Goal: Transaction & Acquisition: Download file/media

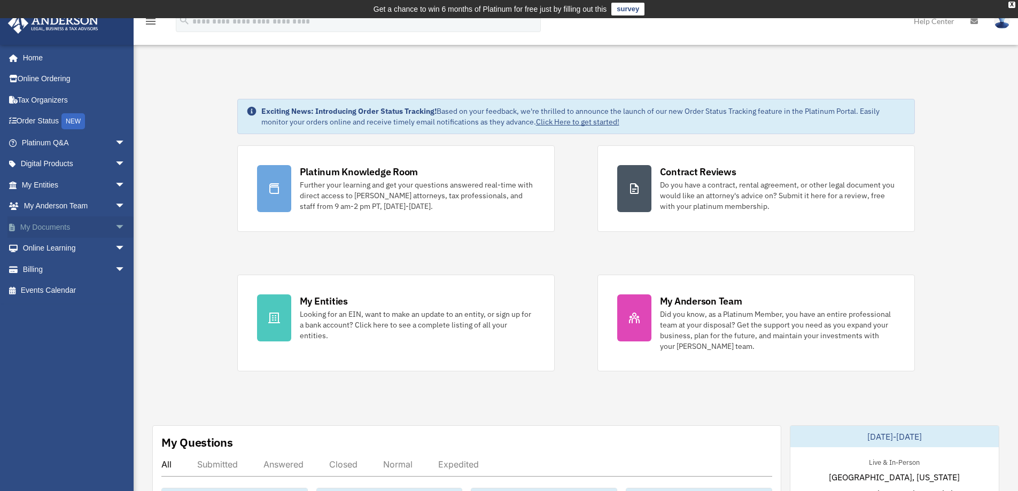
click at [115, 229] on span "arrow_drop_down" at bounding box center [125, 227] width 21 height 22
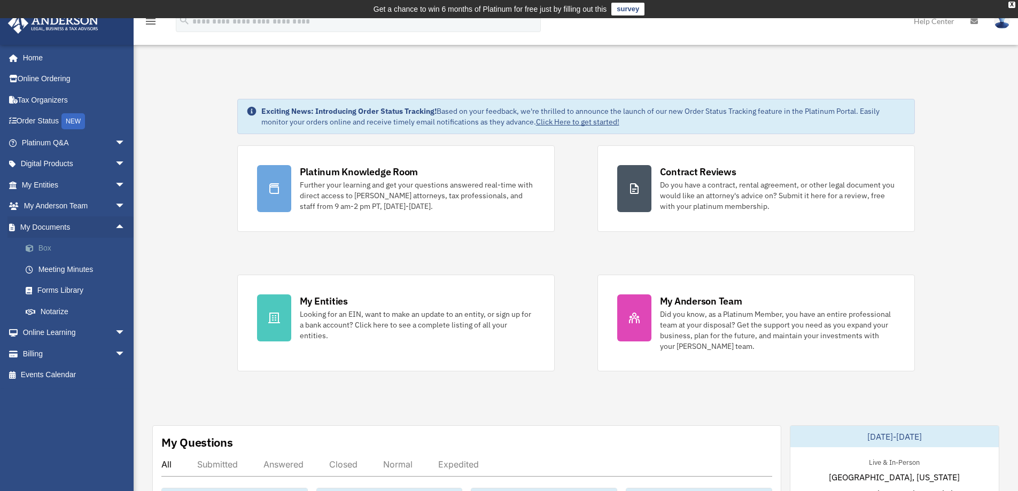
click at [63, 245] on link "Box" at bounding box center [78, 248] width 127 height 21
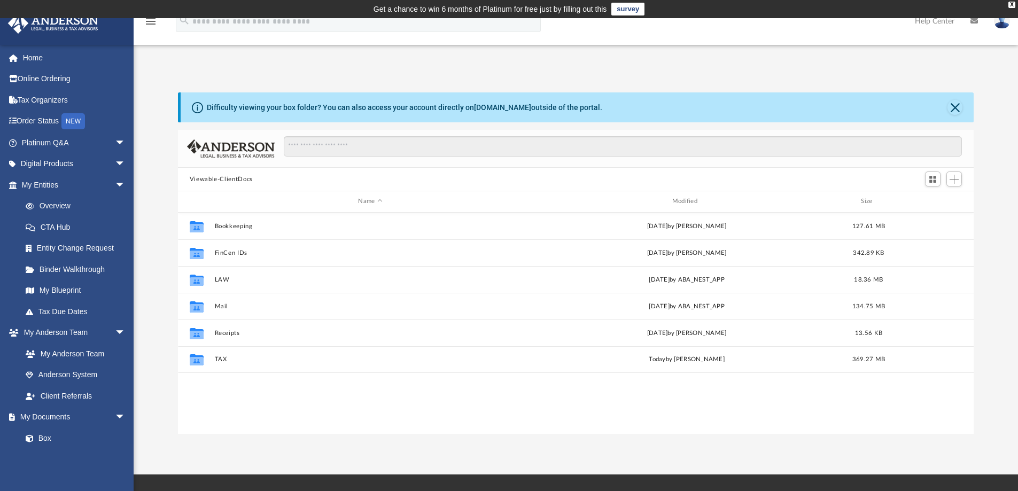
scroll to position [235, 787]
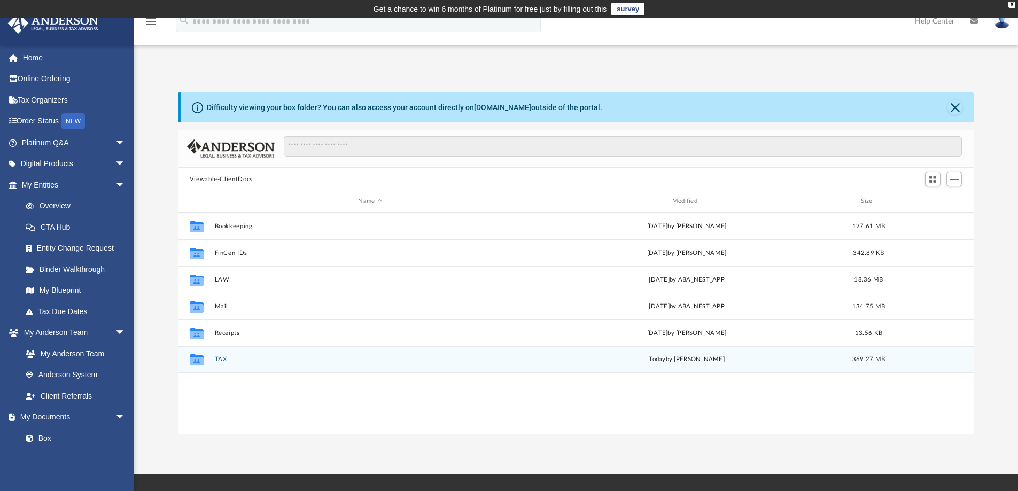
click at [217, 362] on button "TAX" at bounding box center [369, 359] width 311 height 7
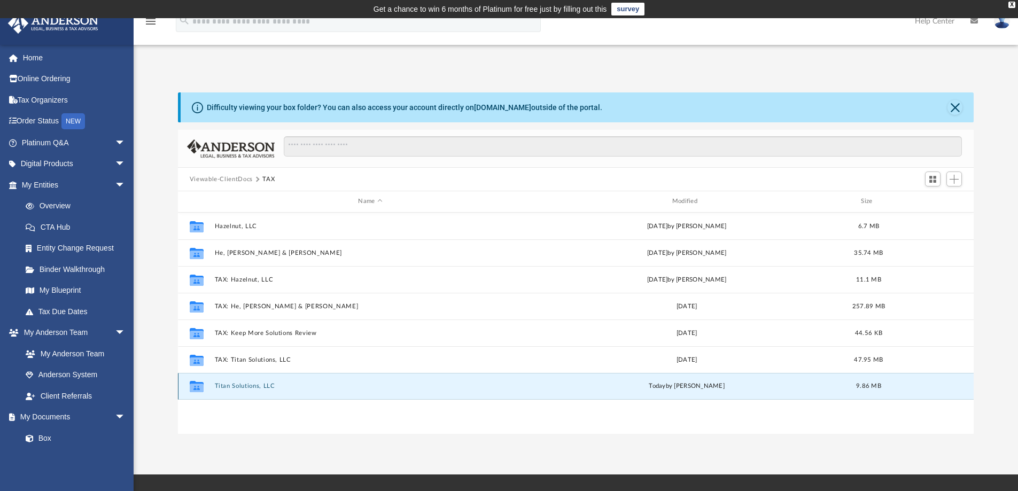
click at [240, 388] on button "Titan Solutions, LLC" at bounding box center [369, 385] width 311 height 7
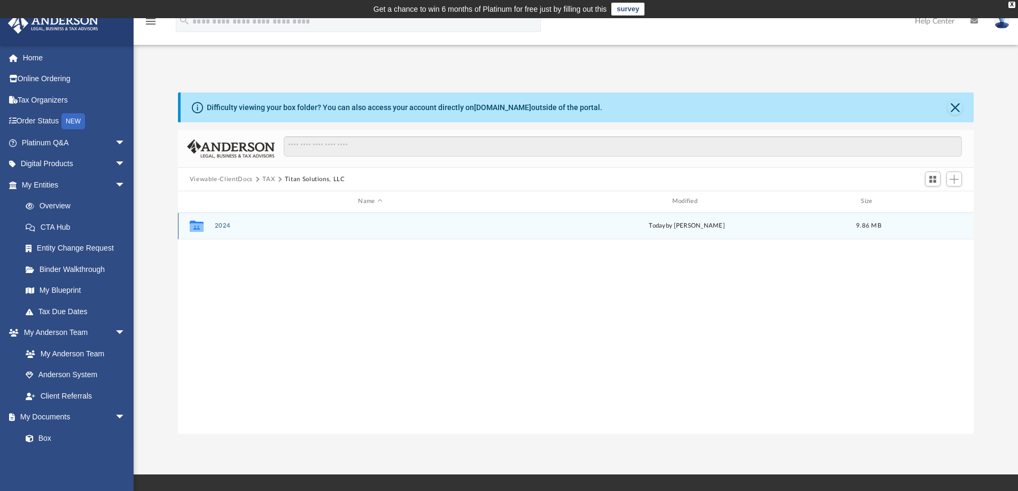
click at [224, 227] on button "2024" at bounding box center [369, 225] width 311 height 7
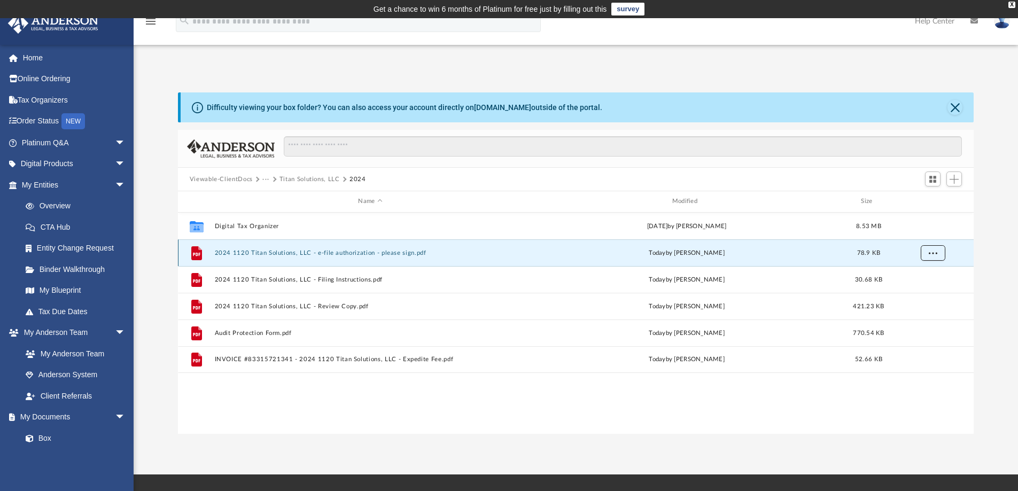
click at [928, 252] on button "More options" at bounding box center [932, 253] width 25 height 16
click at [918, 294] on li "Download" at bounding box center [922, 291] width 31 height 11
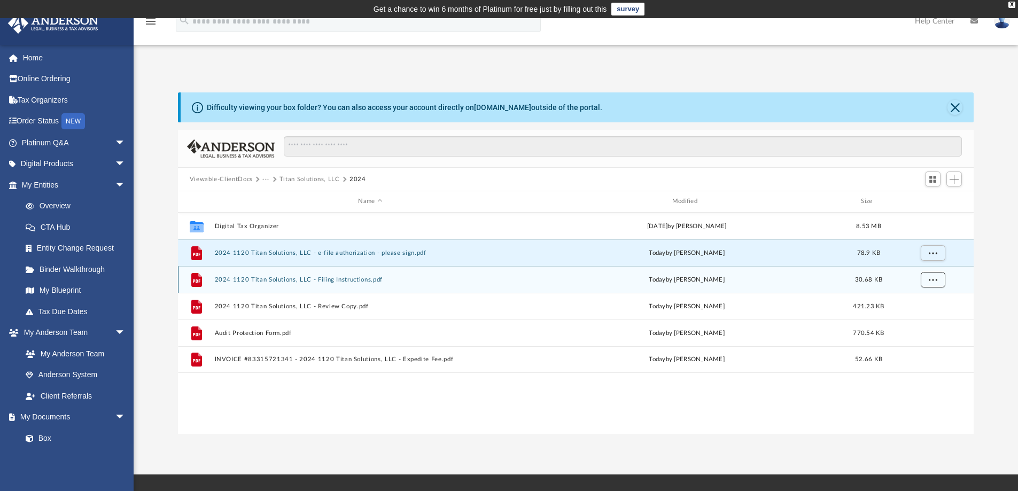
click at [933, 275] on button "More options" at bounding box center [932, 279] width 25 height 16
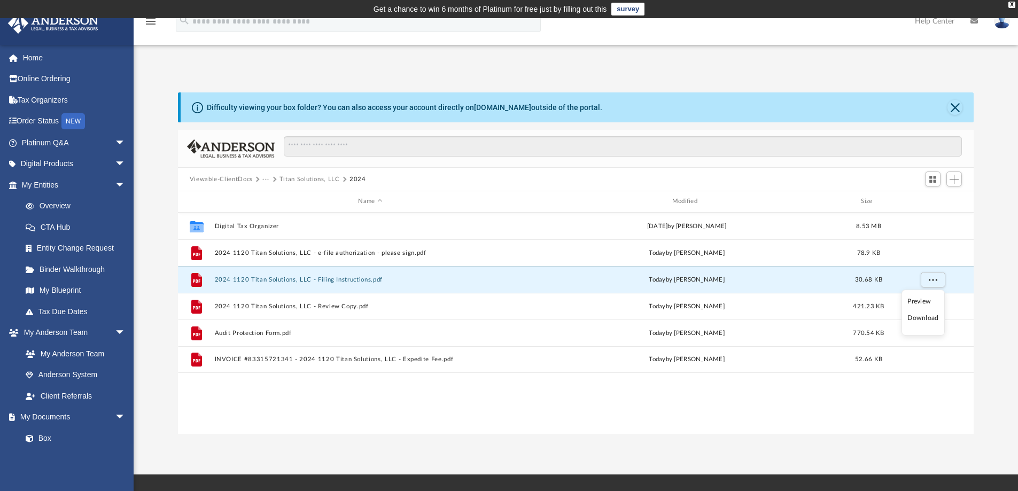
click at [923, 316] on li "Download" at bounding box center [922, 318] width 31 height 11
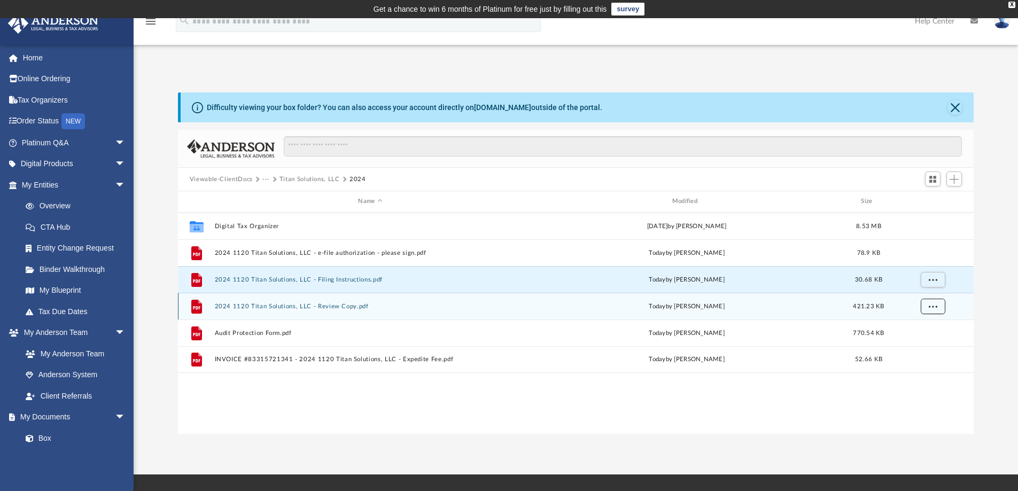
click at [930, 307] on span "More options" at bounding box center [932, 306] width 9 height 6
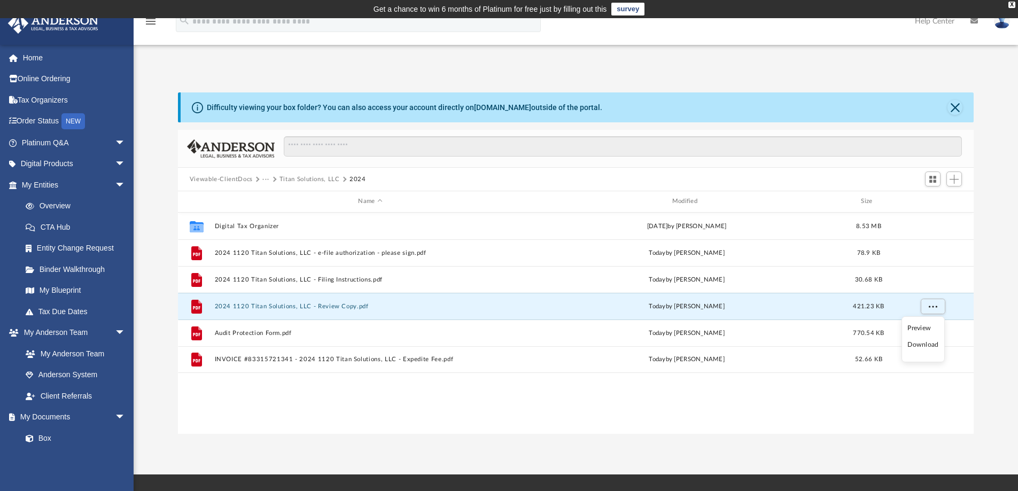
click at [920, 342] on li "Download" at bounding box center [922, 344] width 31 height 11
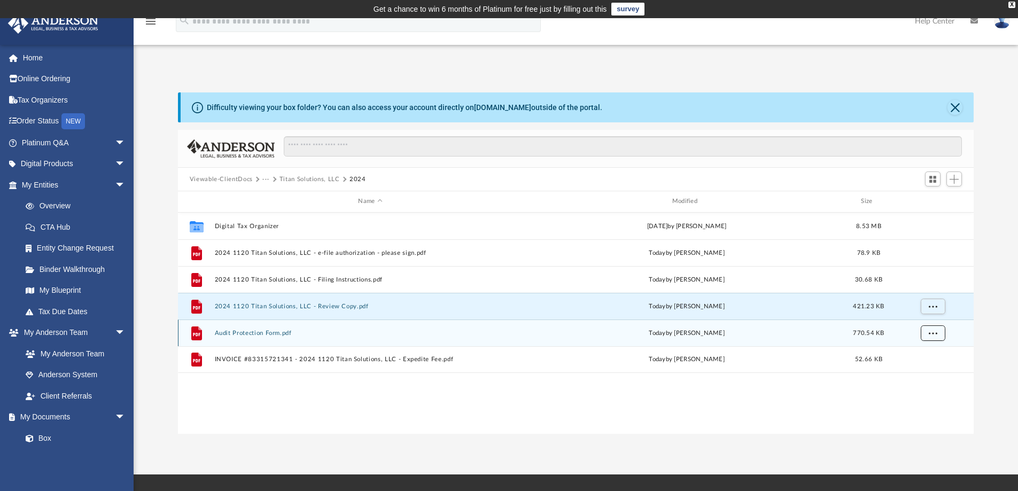
click at [933, 332] on span "More options" at bounding box center [932, 333] width 9 height 6
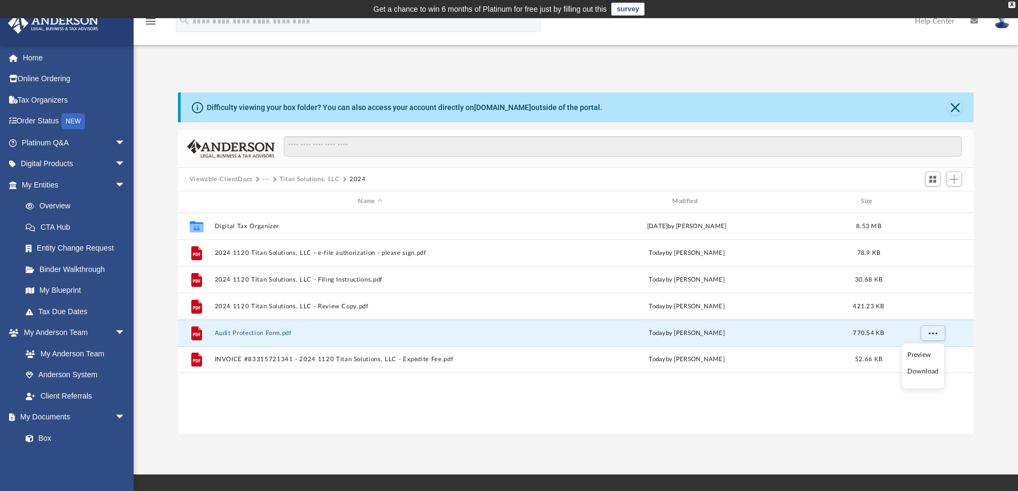
click at [923, 372] on li "Download" at bounding box center [922, 371] width 31 height 11
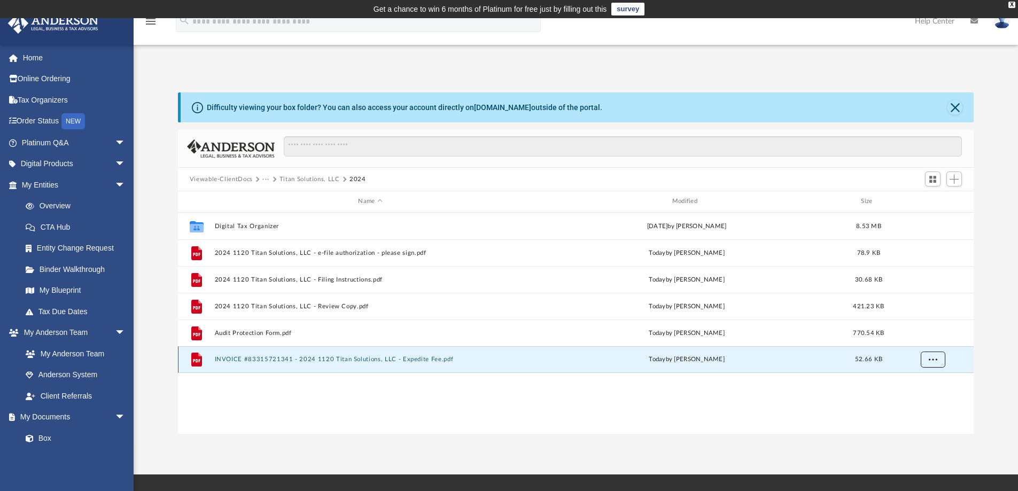
click at [933, 361] on span "More options" at bounding box center [932, 359] width 9 height 6
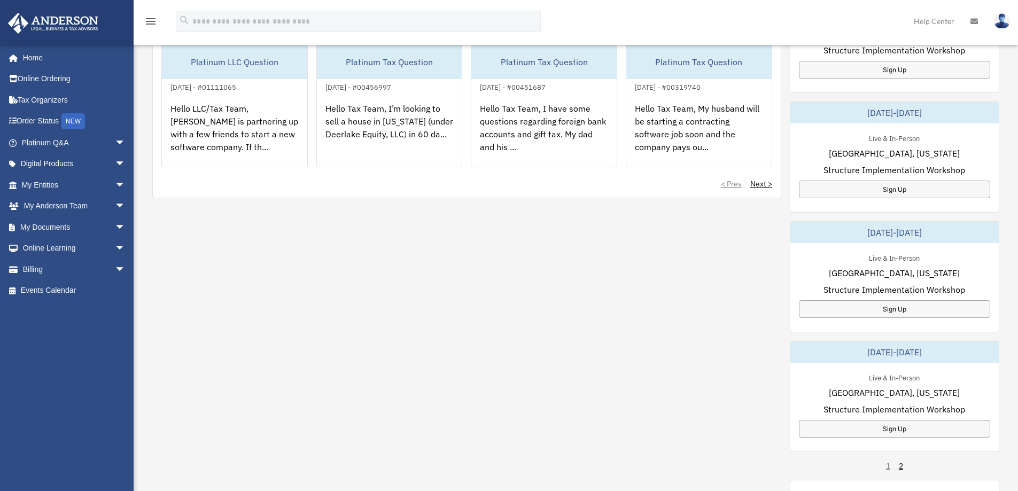
scroll to position [445, 0]
click at [117, 223] on span "arrow_drop_down" at bounding box center [125, 227] width 21 height 22
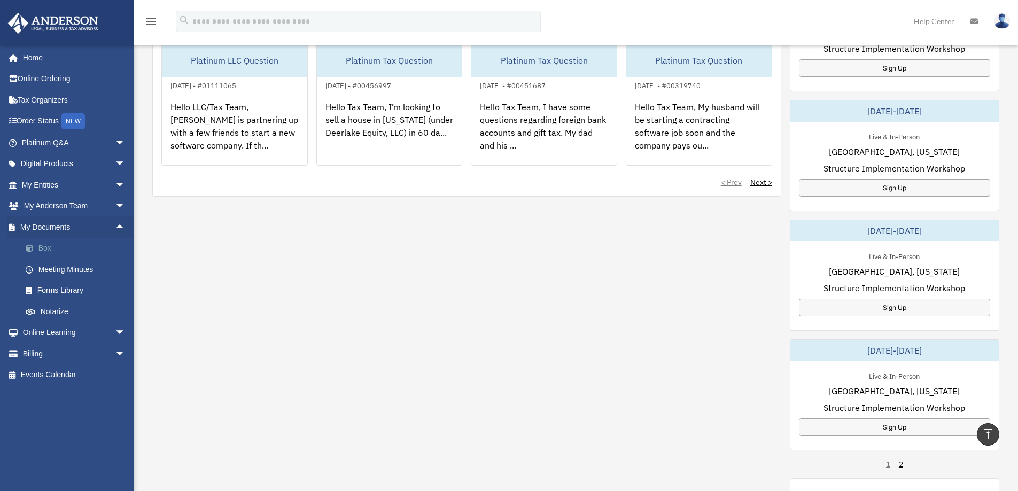
click at [51, 251] on link "Box" at bounding box center [78, 248] width 127 height 21
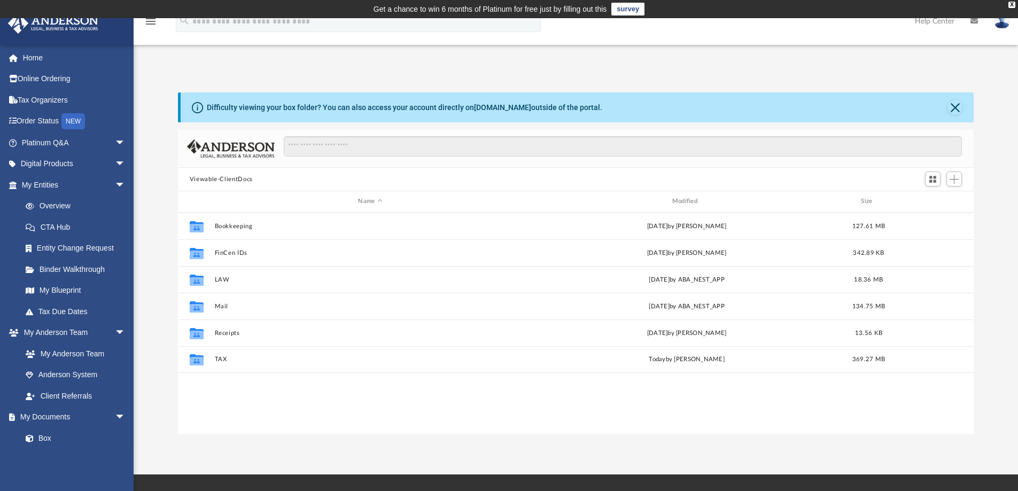
scroll to position [235, 787]
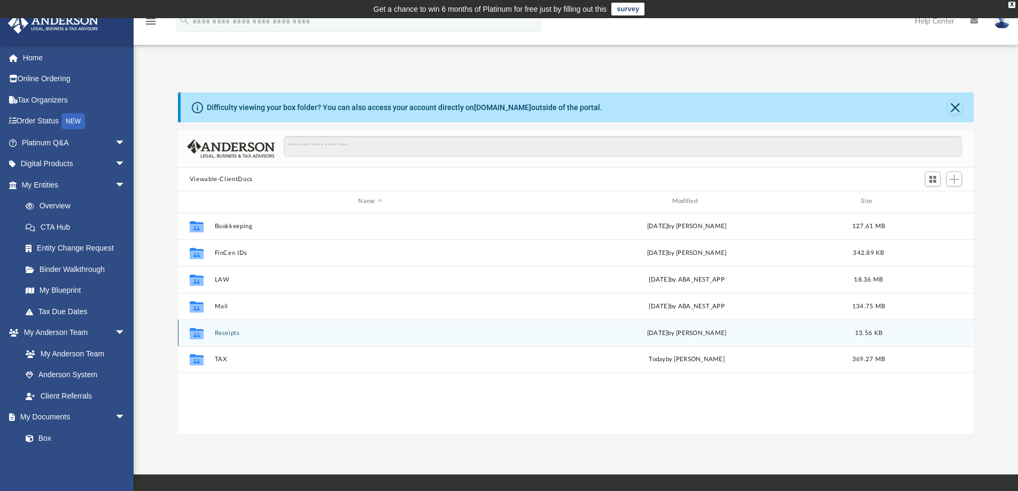
click at [221, 335] on button "Receipts" at bounding box center [369, 333] width 311 height 7
